Goal: Entertainment & Leisure: Consume media (video, audio)

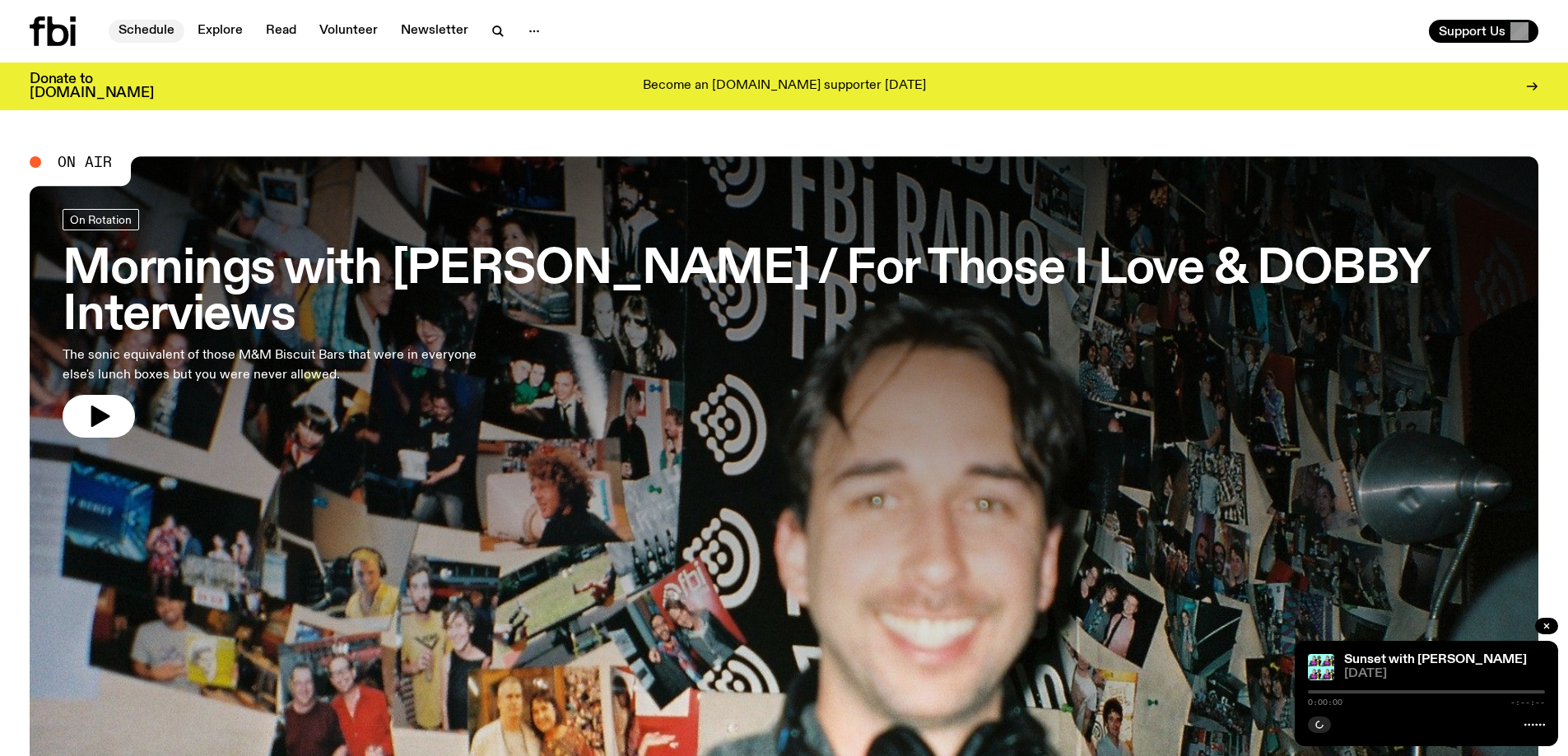
click at [135, 30] on link "Schedule" at bounding box center [146, 31] width 76 height 23
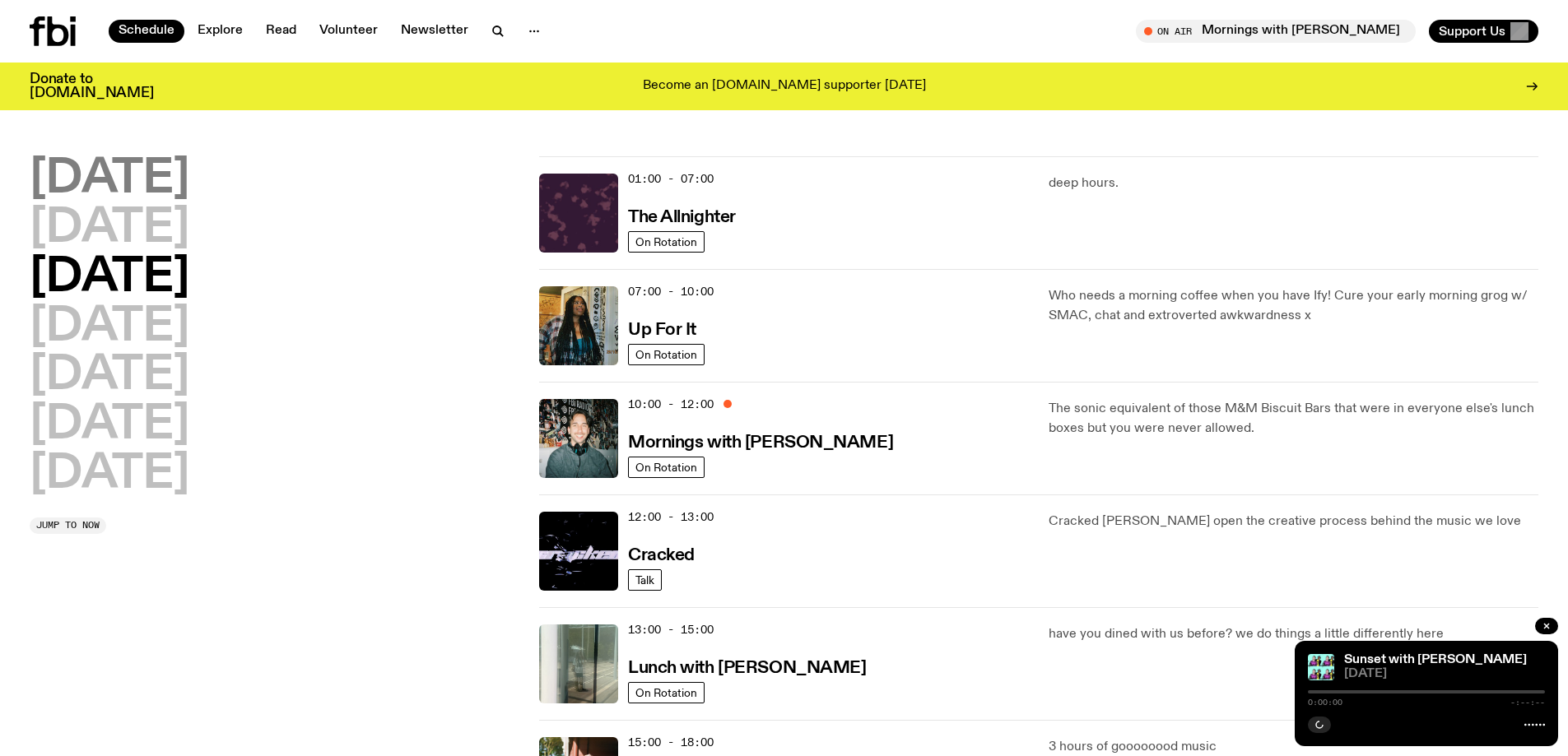
click at [148, 180] on h2 "[DATE]" at bounding box center [109, 179] width 160 height 46
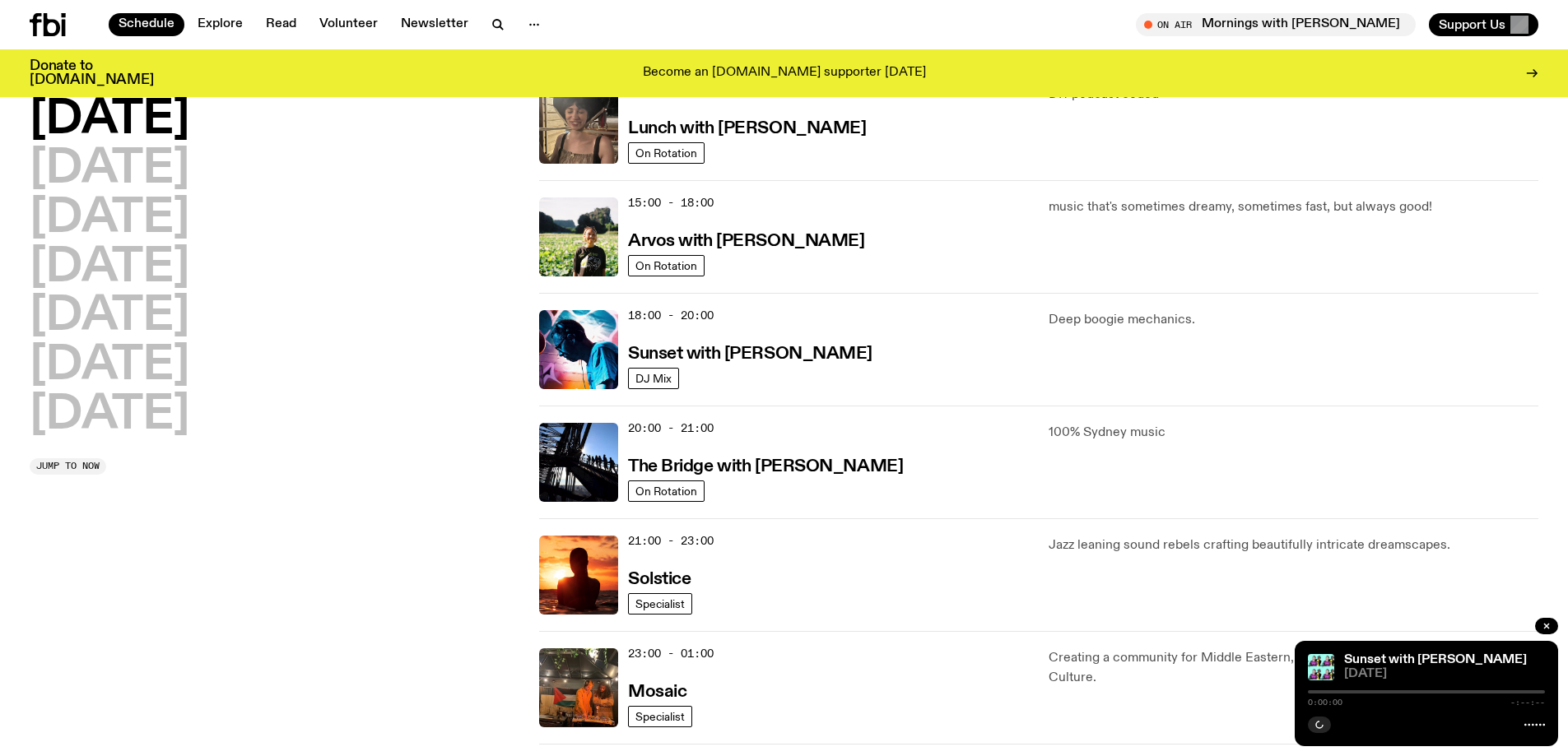
scroll to position [622, 0]
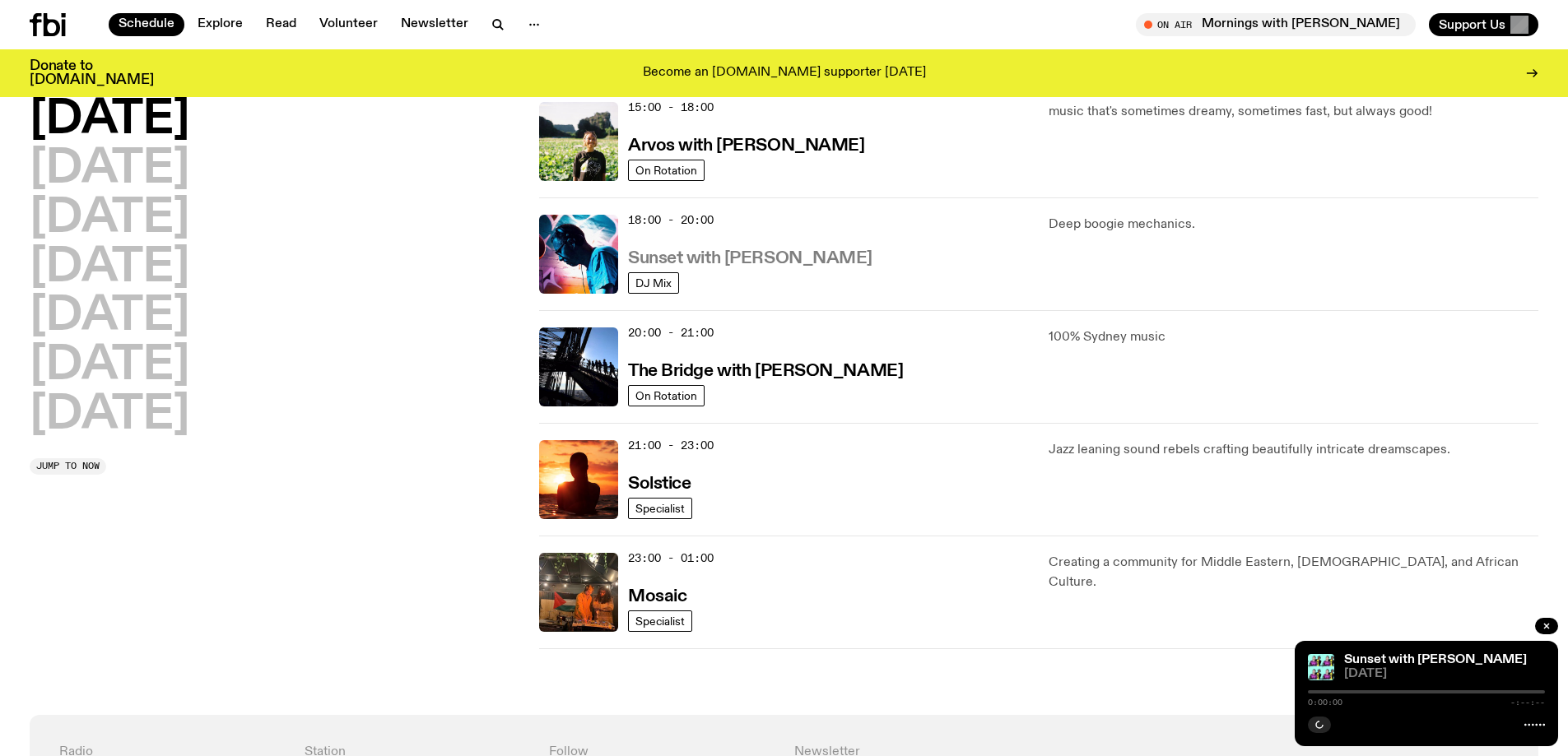
click at [763, 257] on h3 "Sunset with [PERSON_NAME]" at bounding box center [751, 259] width 244 height 18
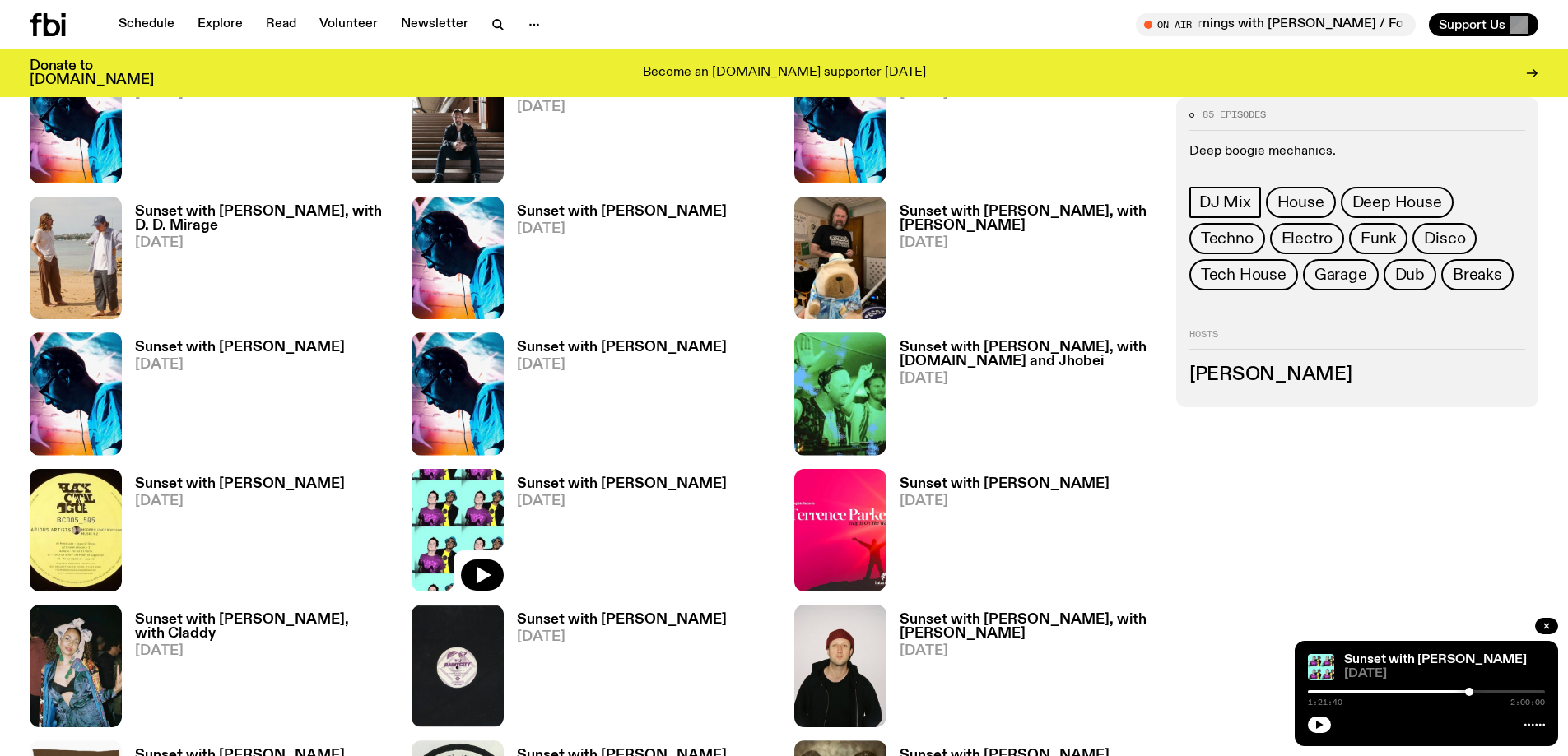
scroll to position [1800, 0]
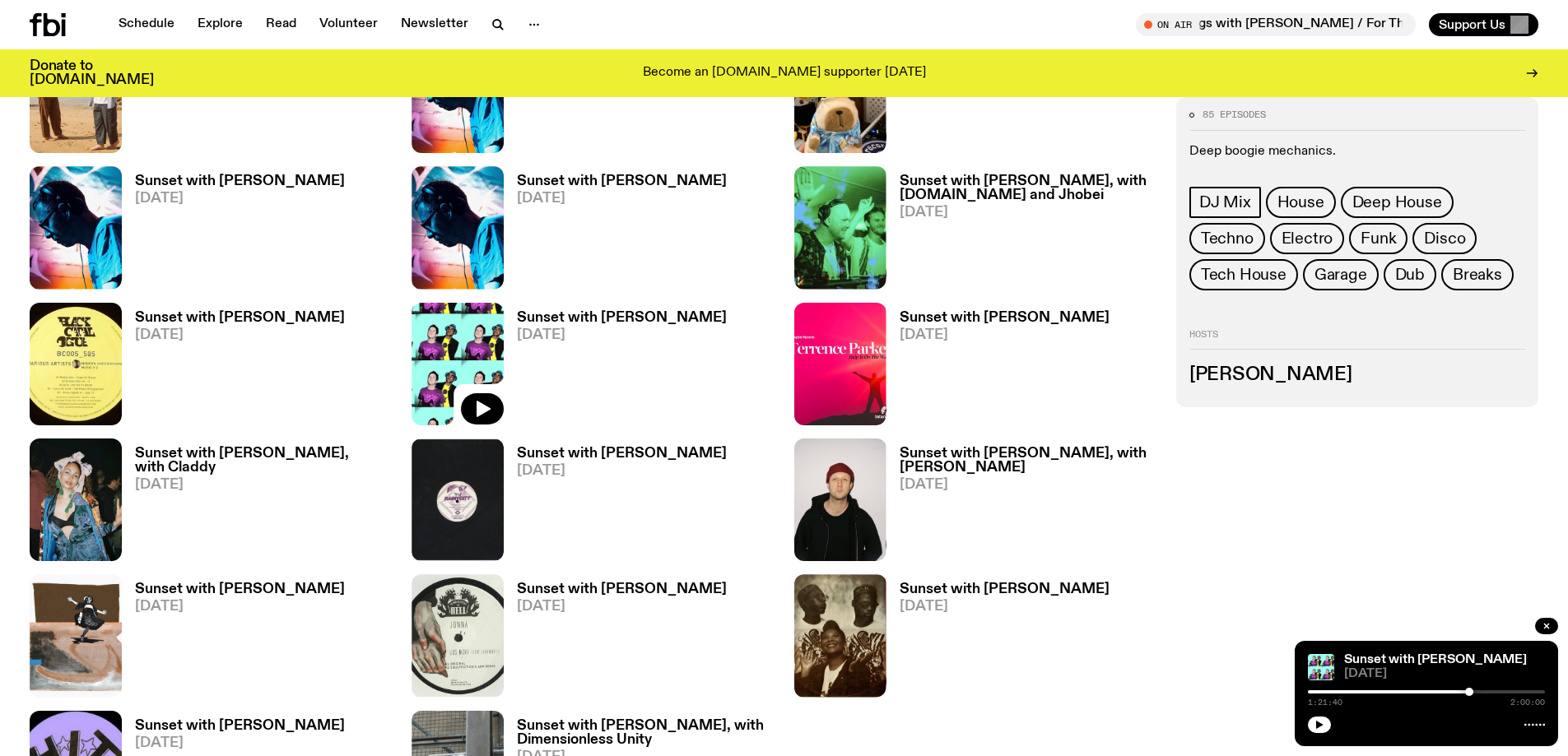
click at [945, 322] on h3 "Sunset with [PERSON_NAME]" at bounding box center [1004, 318] width 210 height 14
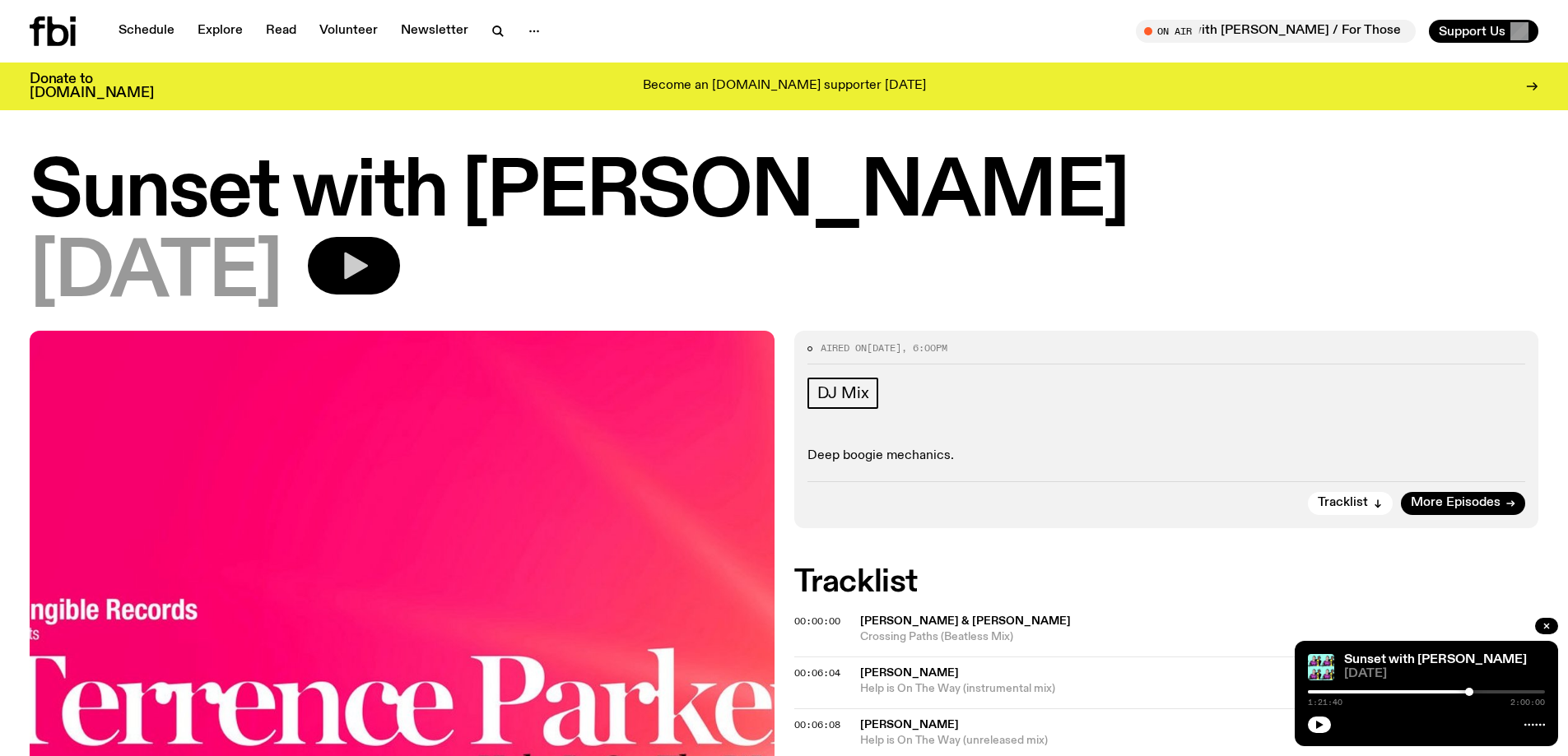
click at [368, 271] on icon "button" at bounding box center [356, 267] width 24 height 28
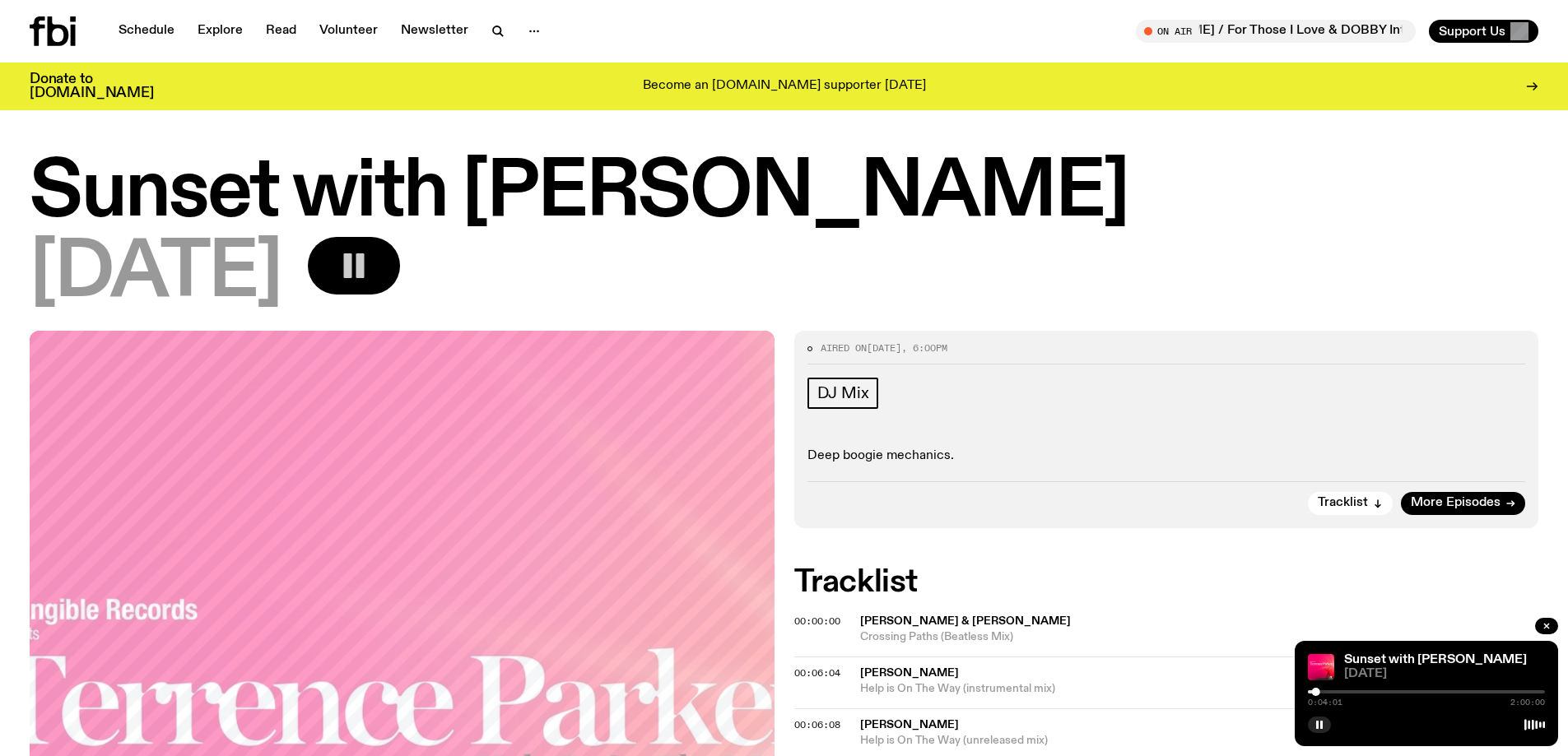
click at [370, 270] on icon "button" at bounding box center [354, 265] width 33 height 32
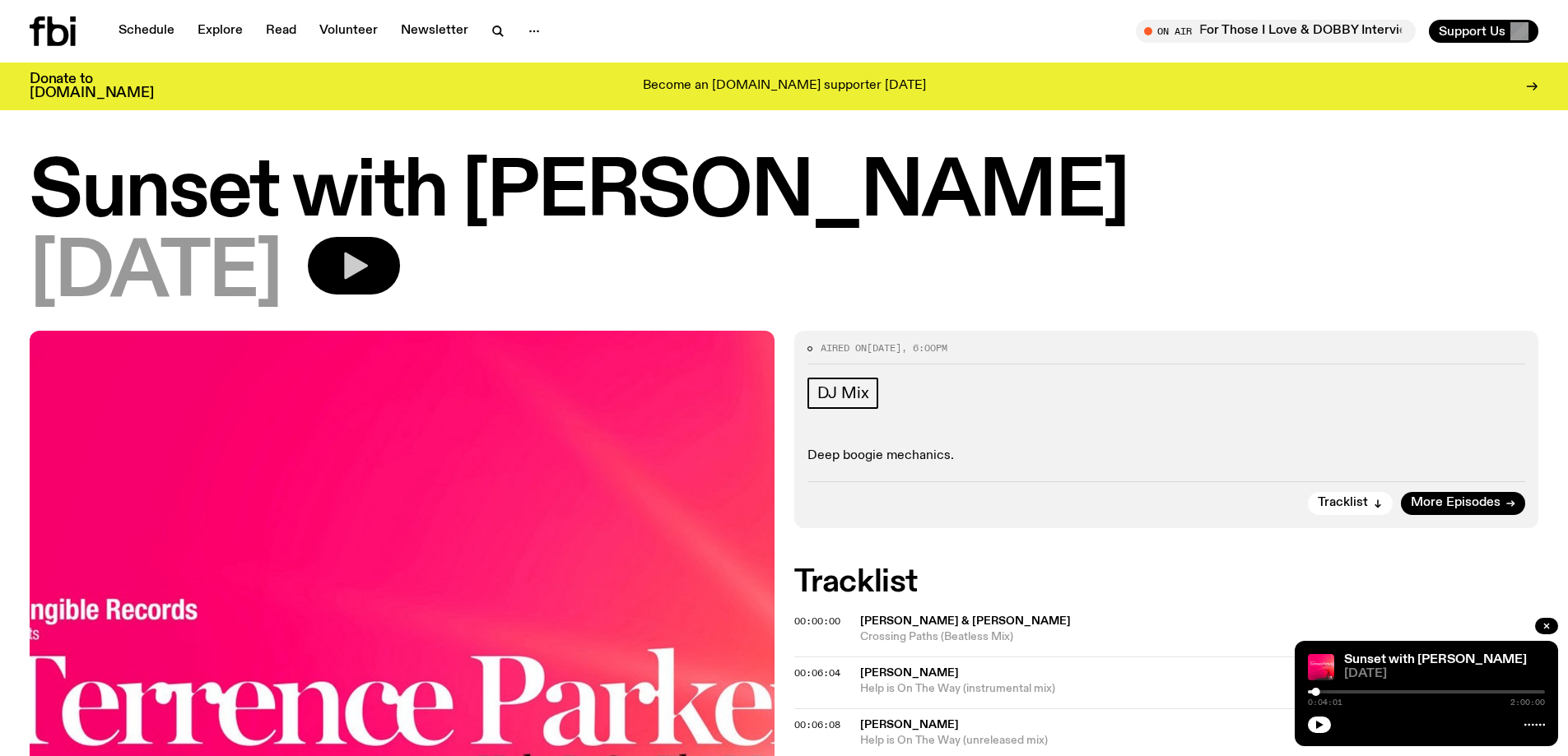
click at [370, 275] on icon "button" at bounding box center [354, 265] width 33 height 32
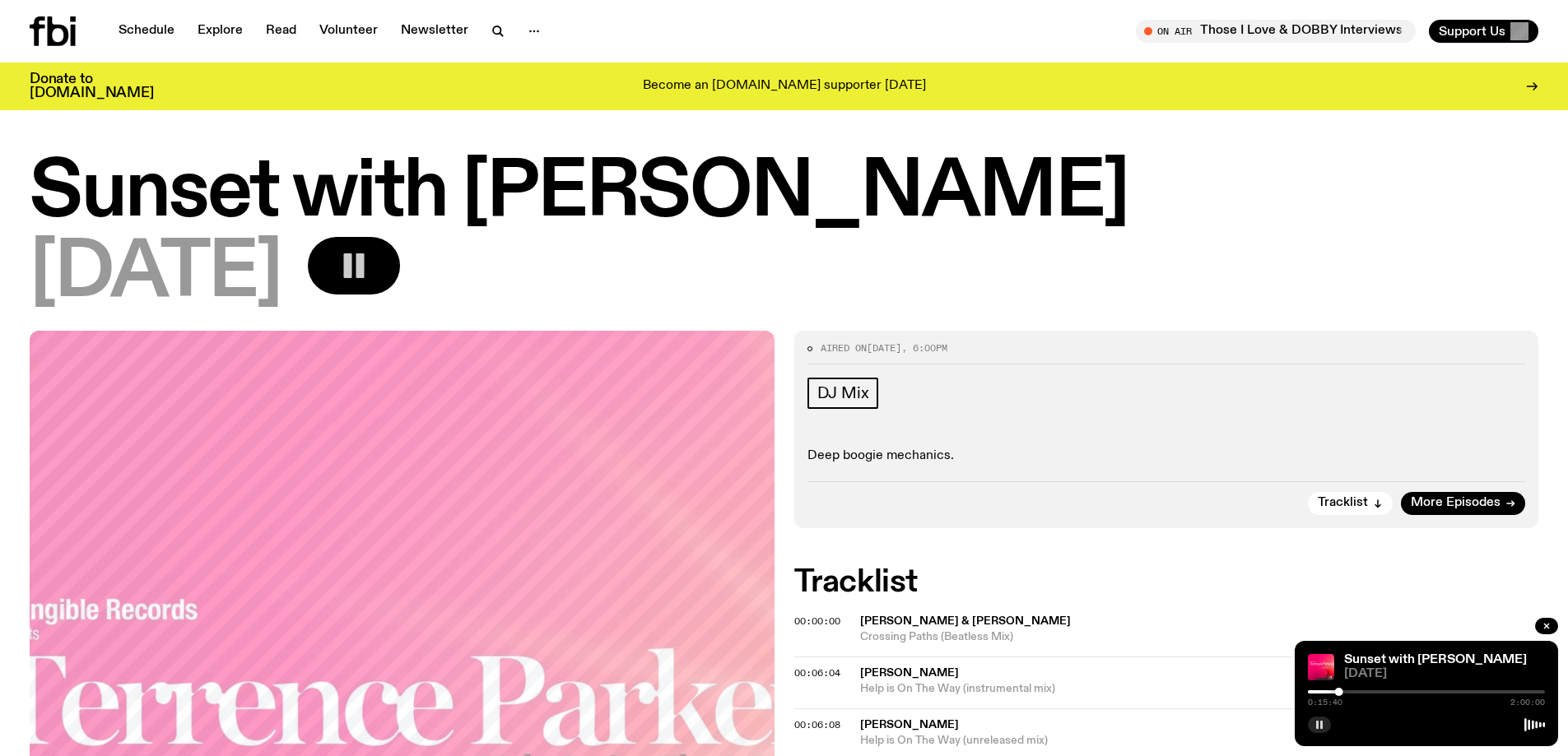
click at [1321, 728] on icon "button" at bounding box center [1320, 724] width 10 height 10
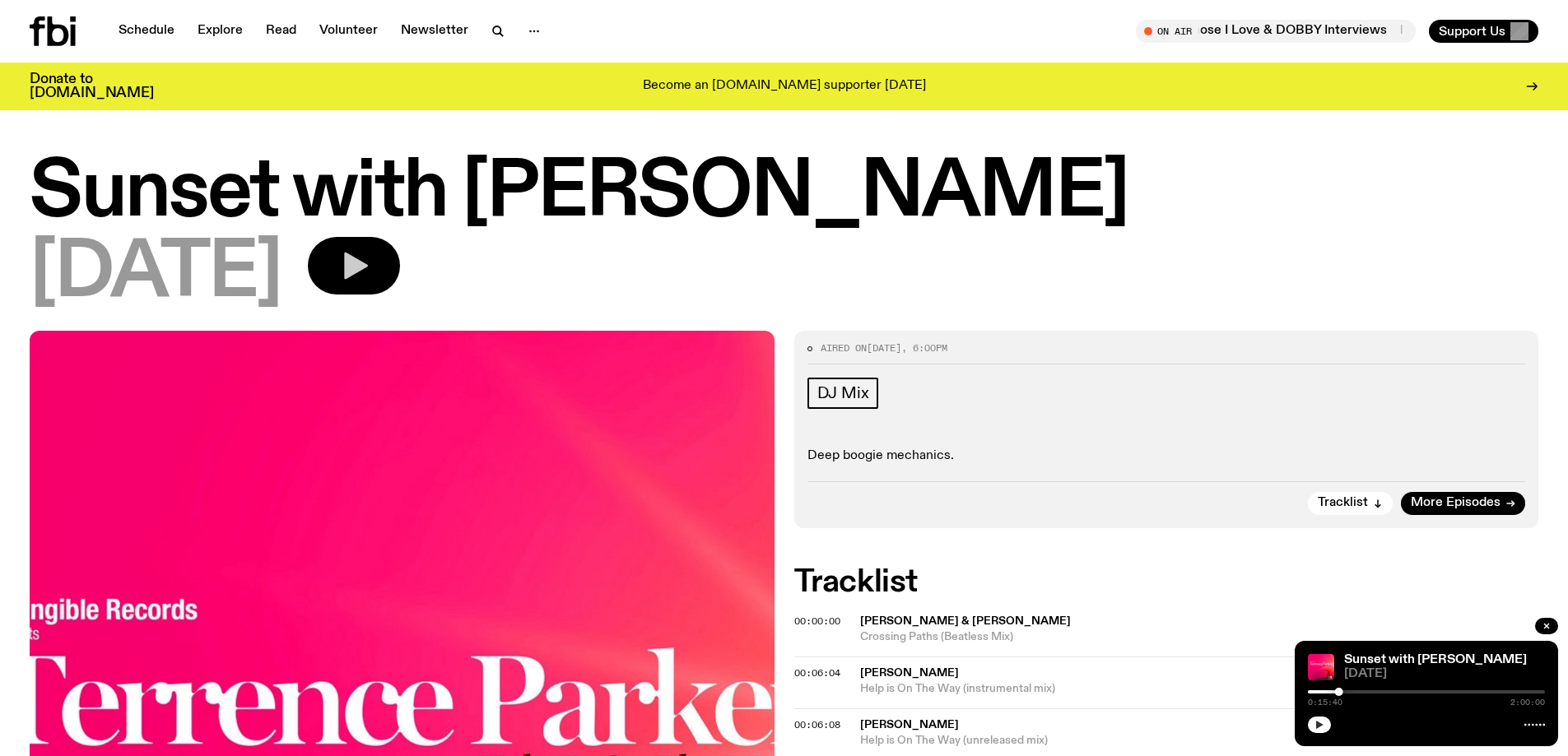
click at [1331, 694] on div "0:15:40 2:00:00" at bounding box center [1426, 697] width 237 height 20
click at [1330, 693] on div at bounding box center [1220, 691] width 237 height 3
